Goal: Find specific page/section: Find specific page/section

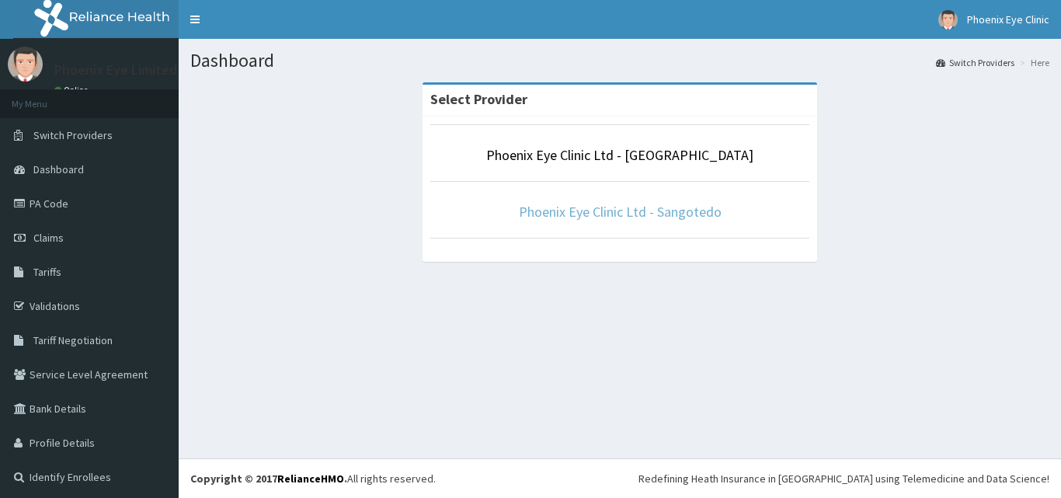
click at [587, 208] on link "Phoenix Eye Clinic Ltd - Sangotedo" at bounding box center [620, 212] width 203 height 18
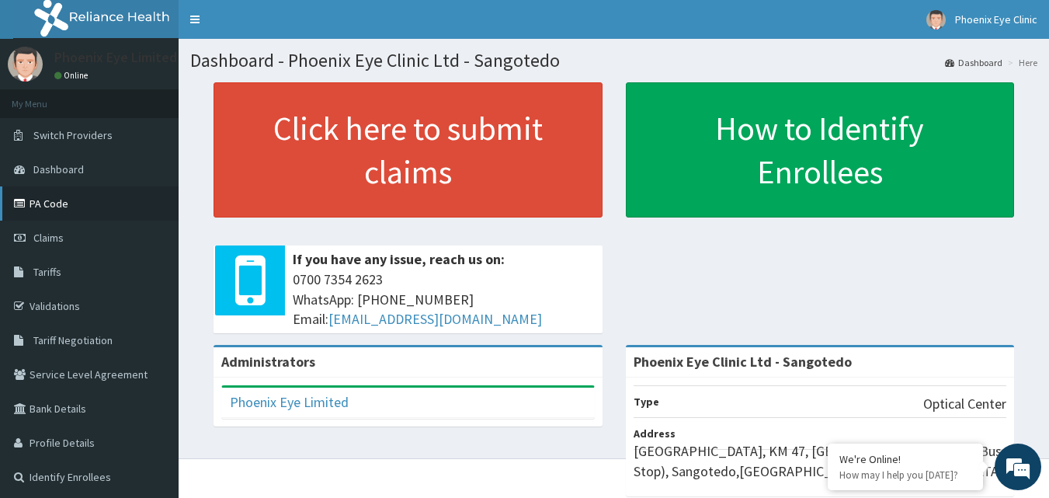
click at [106, 212] on link "PA Code" at bounding box center [89, 203] width 179 height 34
